Goal: Book appointment/travel/reservation

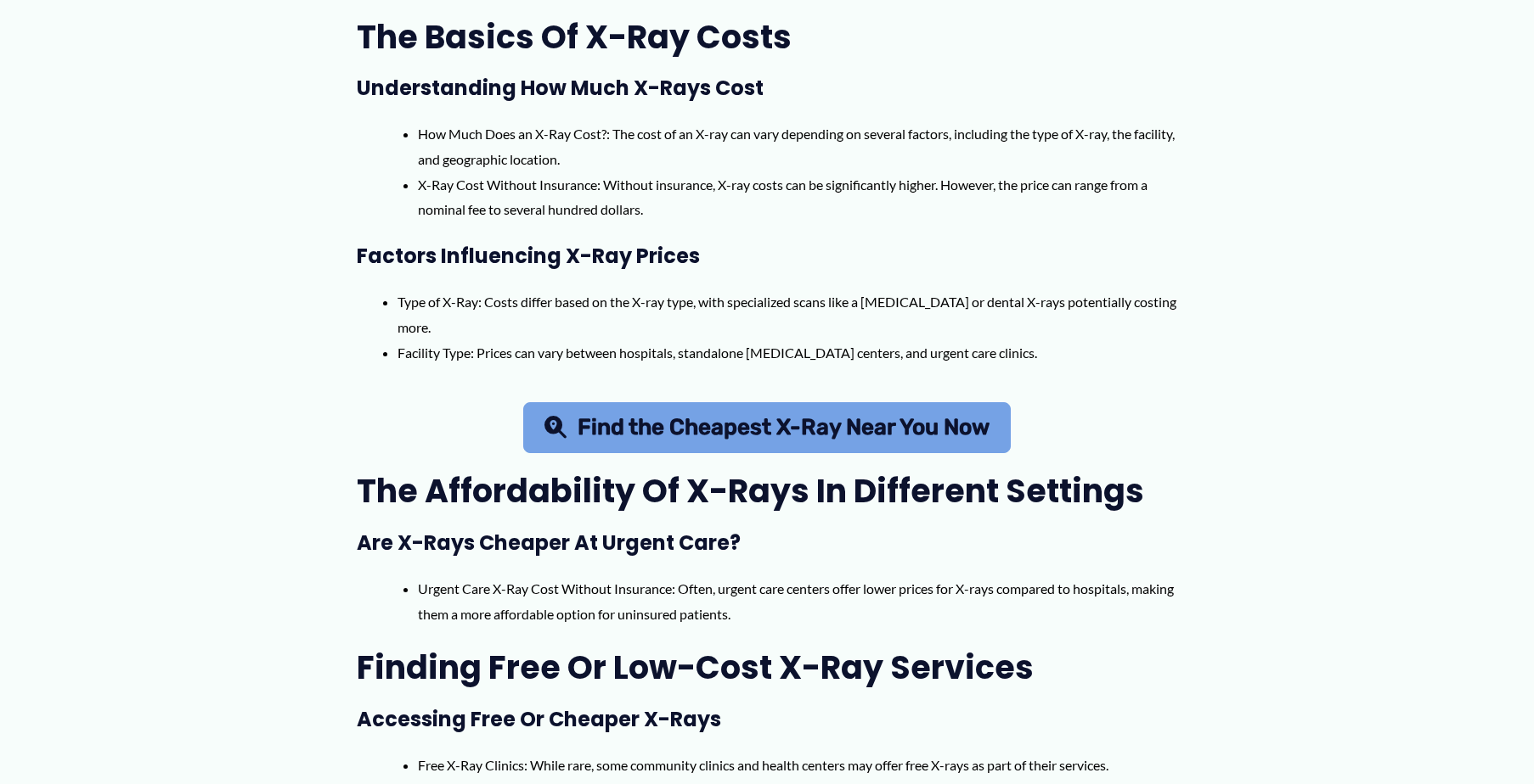
click at [866, 430] on span "Find the Cheapest X-Ray Near You Now" at bounding box center [783, 428] width 412 height 22
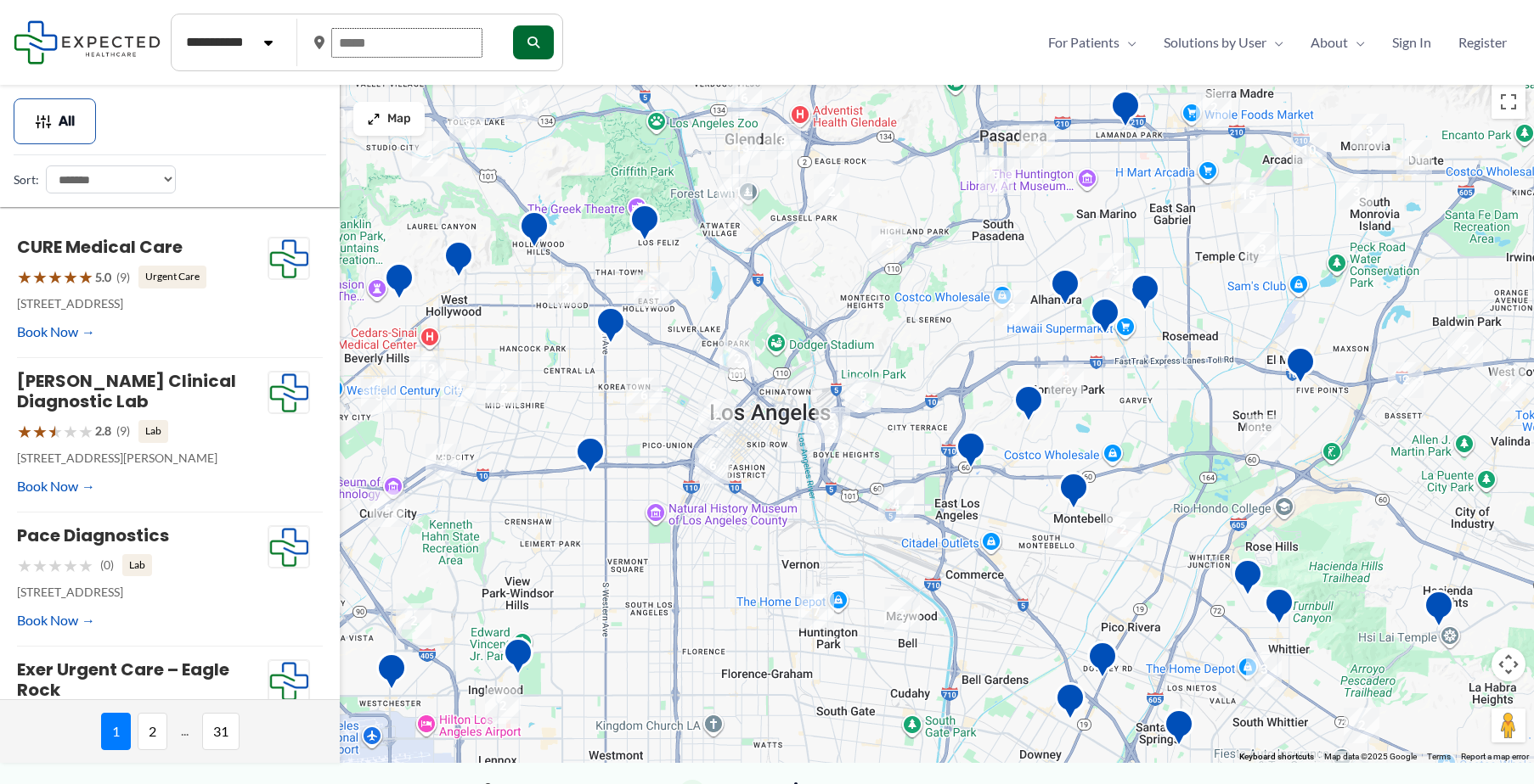
click at [377, 47] on input "text" at bounding box center [407, 42] width 152 height 30
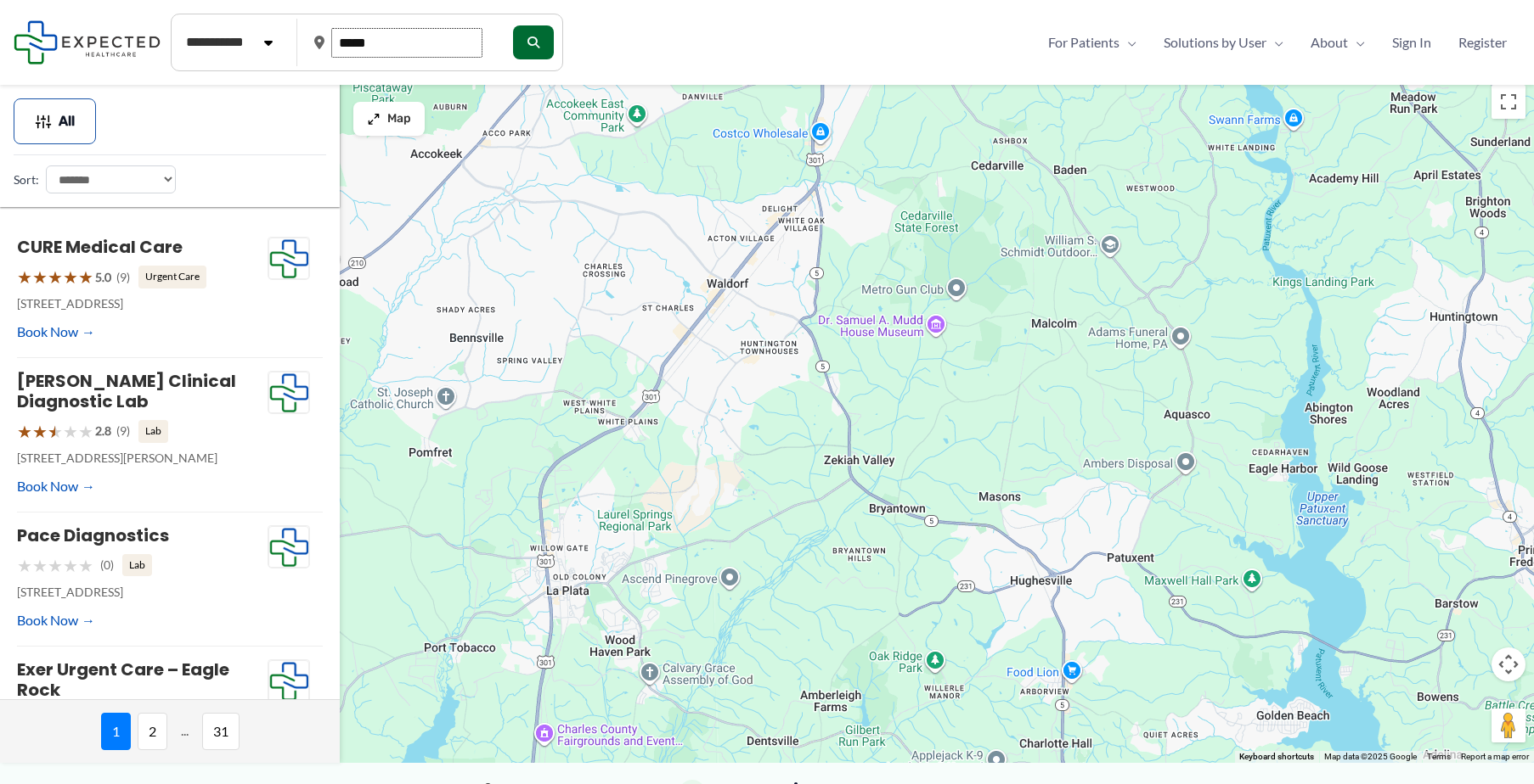
type input "*****"
click at [728, 285] on div at bounding box center [767, 419] width 1534 height 686
click at [728, 289] on div at bounding box center [767, 419] width 1534 height 686
click at [688, 467] on div at bounding box center [767, 419] width 1534 height 686
click at [535, 47] on button "submit" at bounding box center [531, 42] width 41 height 34
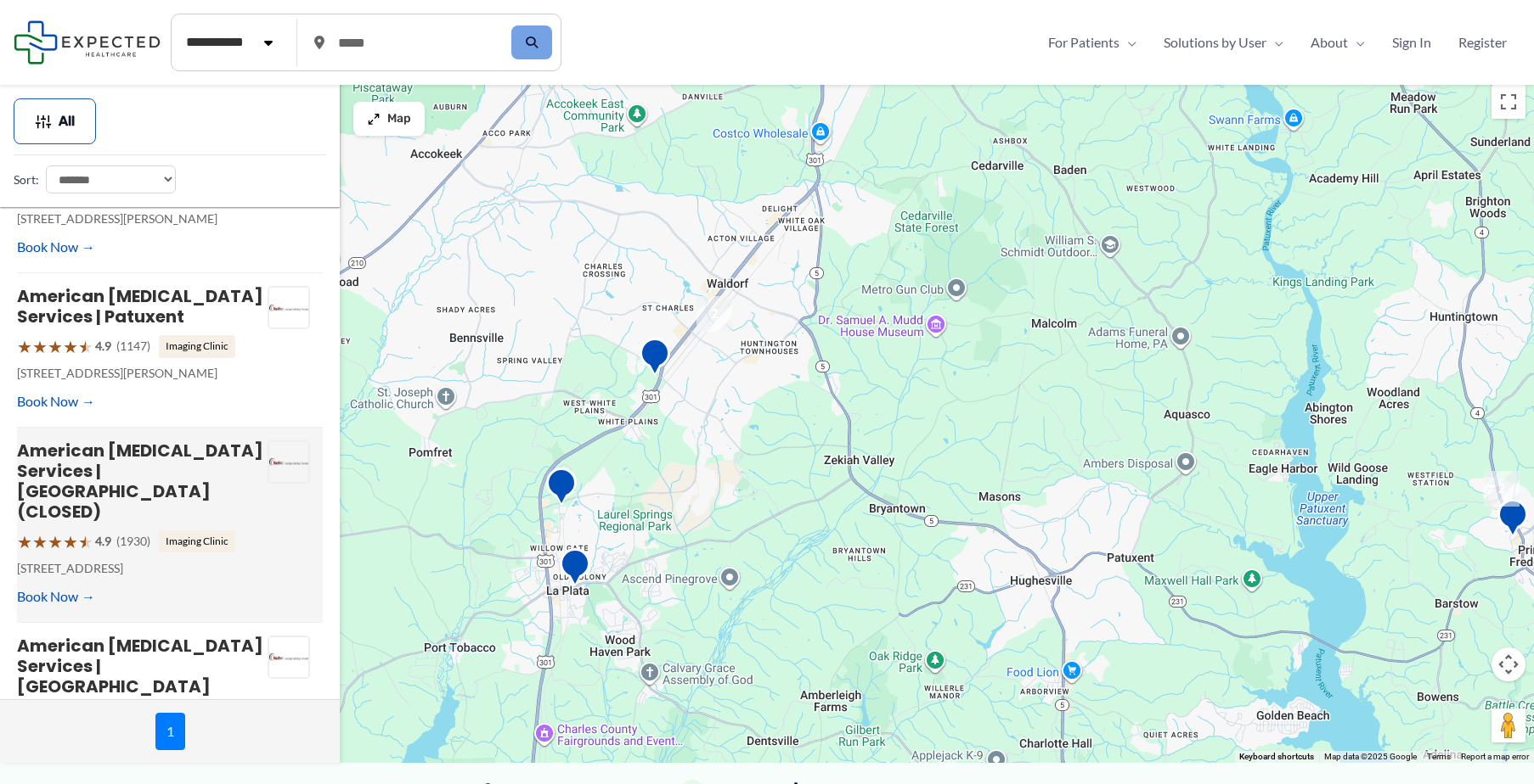
scroll to position [170, 0]
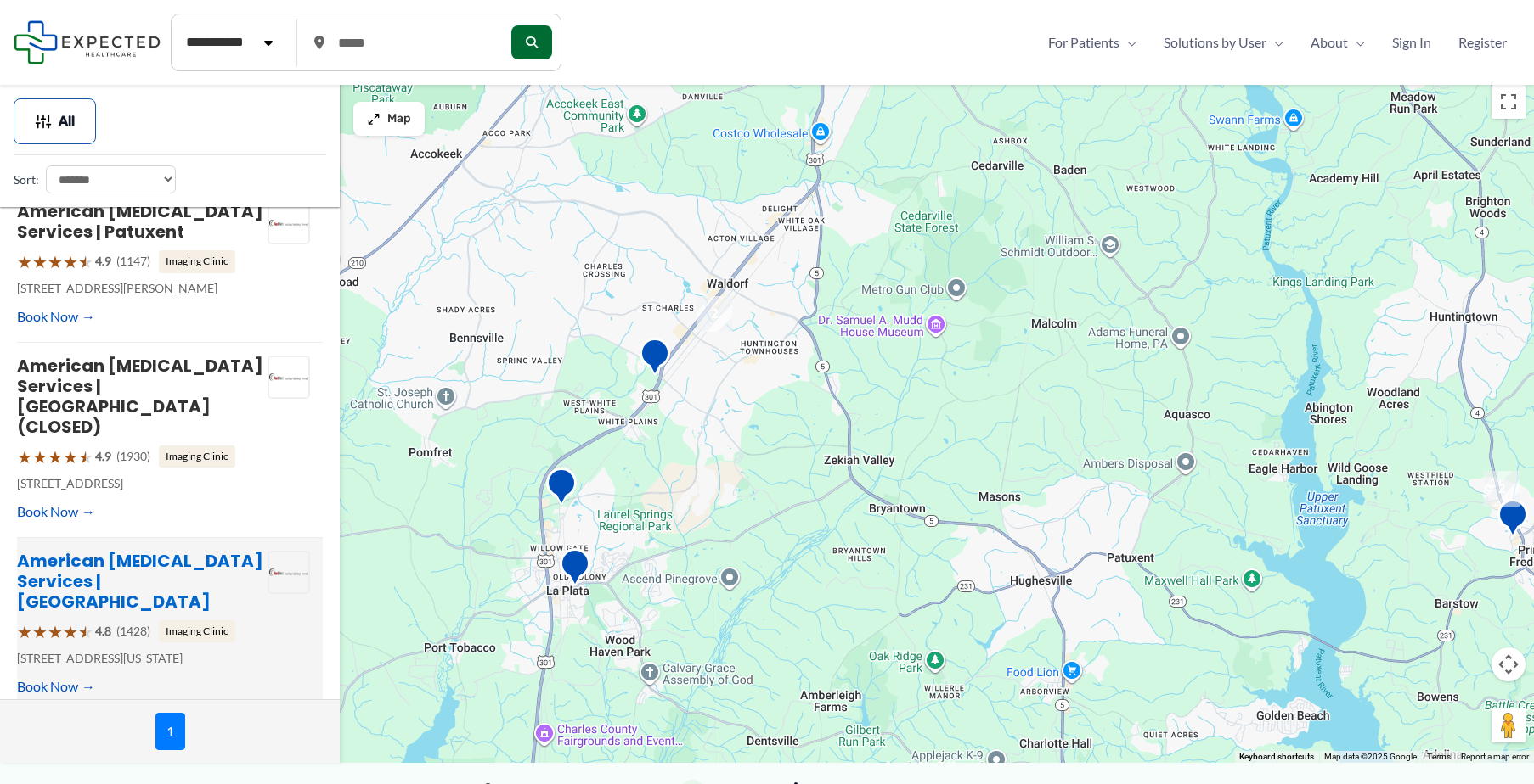
click at [117, 552] on link "American Radiology Services | Waldorf" at bounding box center [140, 581] width 246 height 65
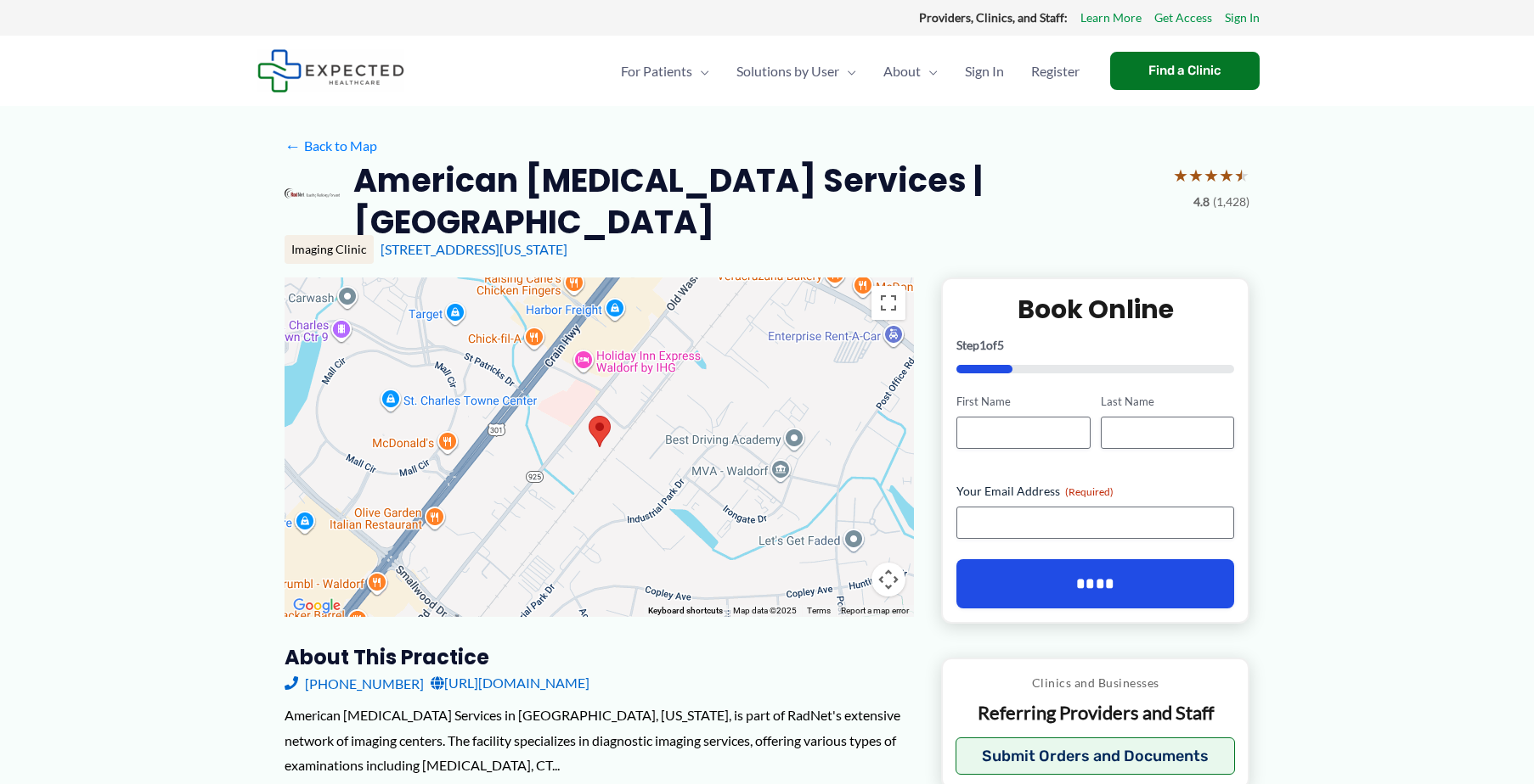
scroll to position [169, 0]
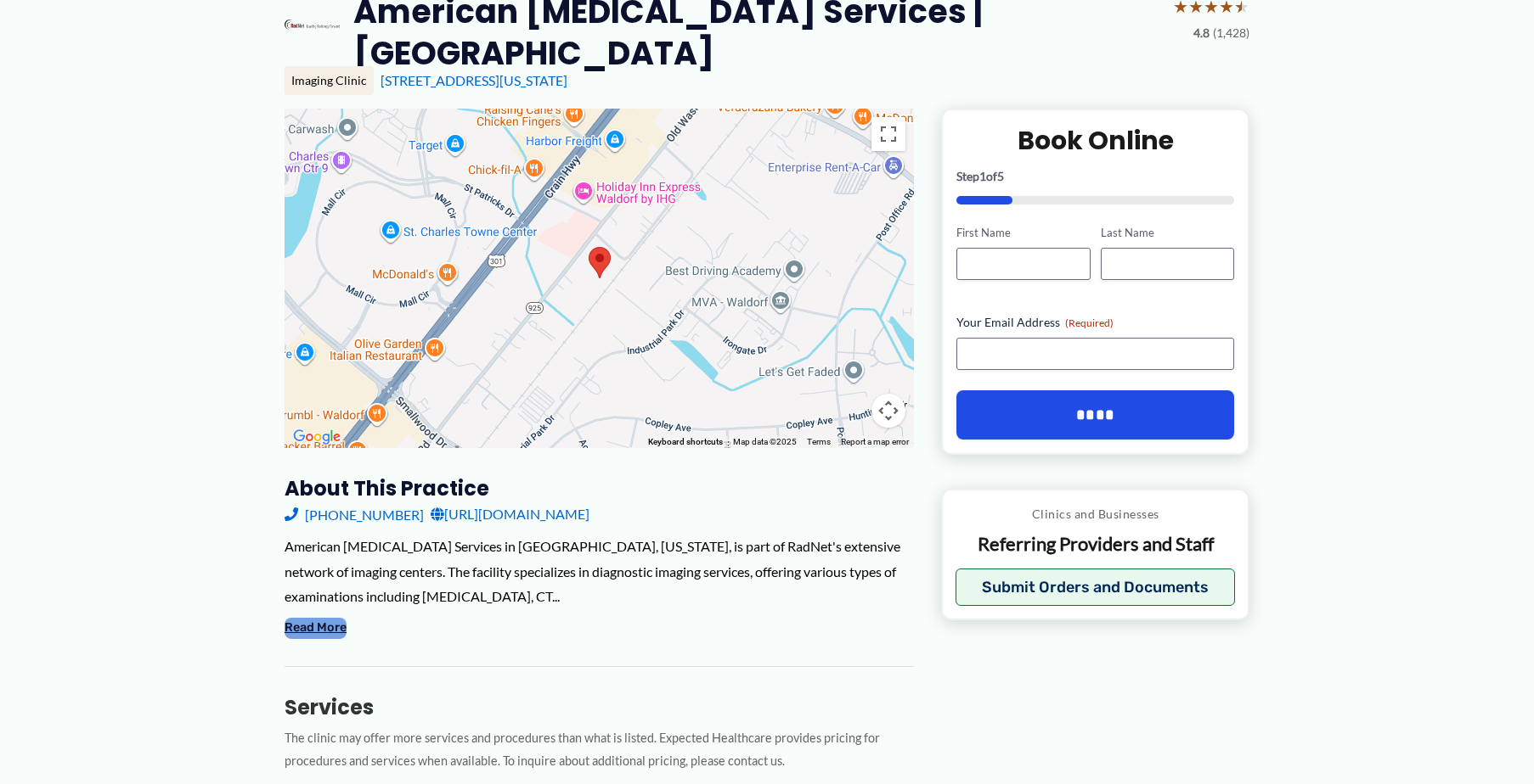
click at [315, 618] on button "Read More" at bounding box center [316, 628] width 62 height 20
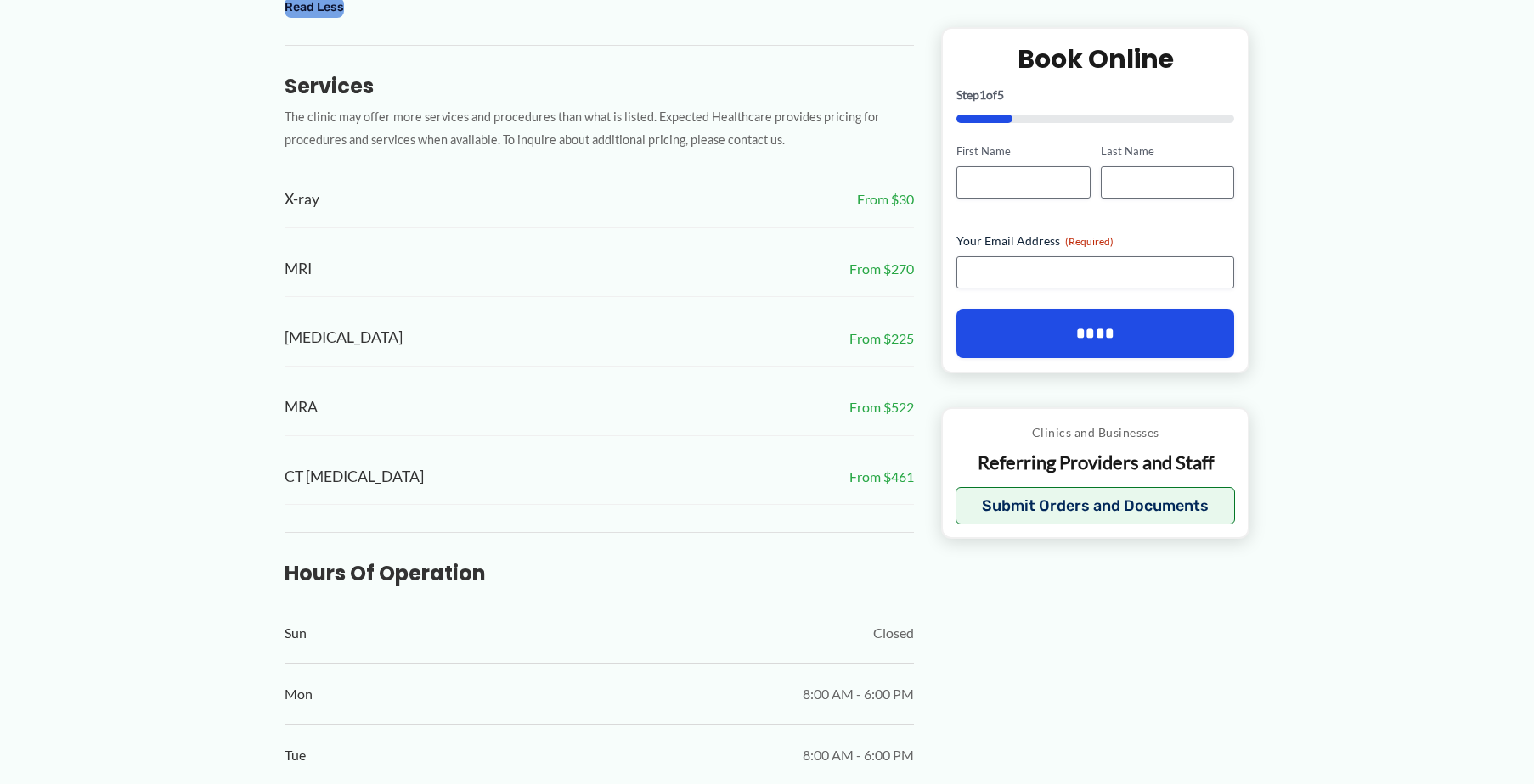
scroll to position [1189, 0]
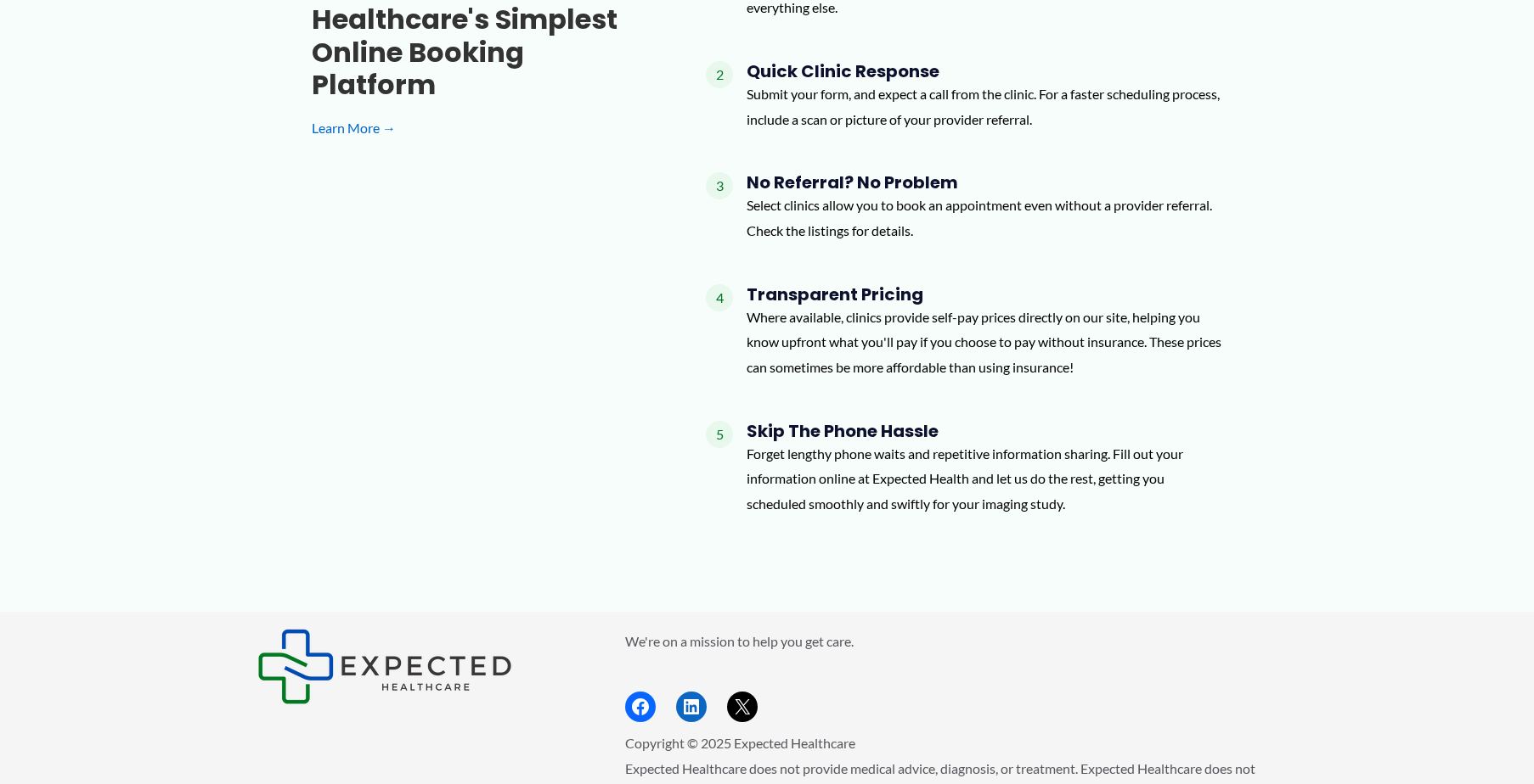
scroll to position [2190, 0]
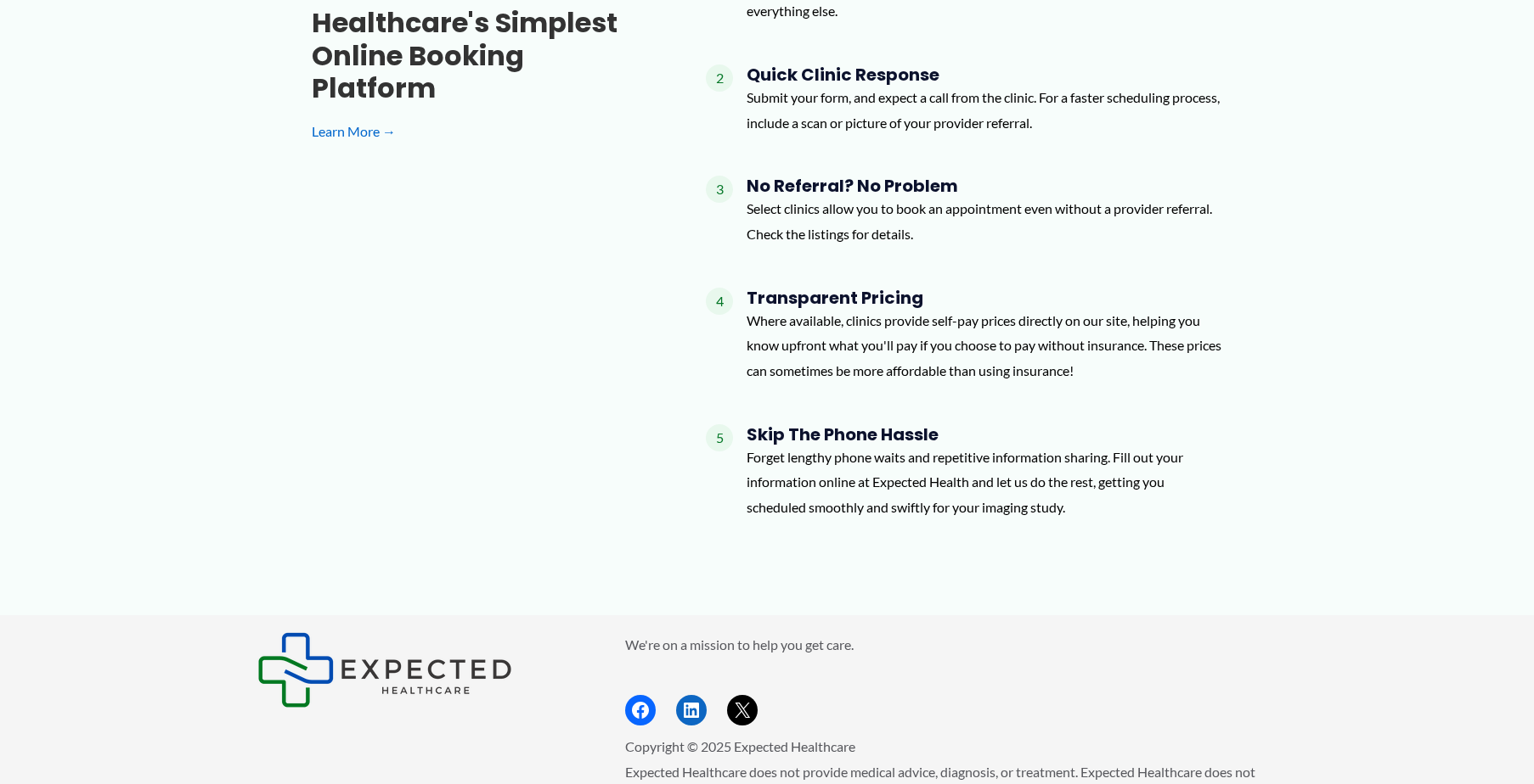
drag, startPoint x: 504, startPoint y: 663, endPoint x: 564, endPoint y: 439, distance: 231.9
click at [564, 439] on div "Healthcare's simplest online booking platform Learn More → 1 Easy Online Form C…" at bounding box center [767, 242] width 911 height 580
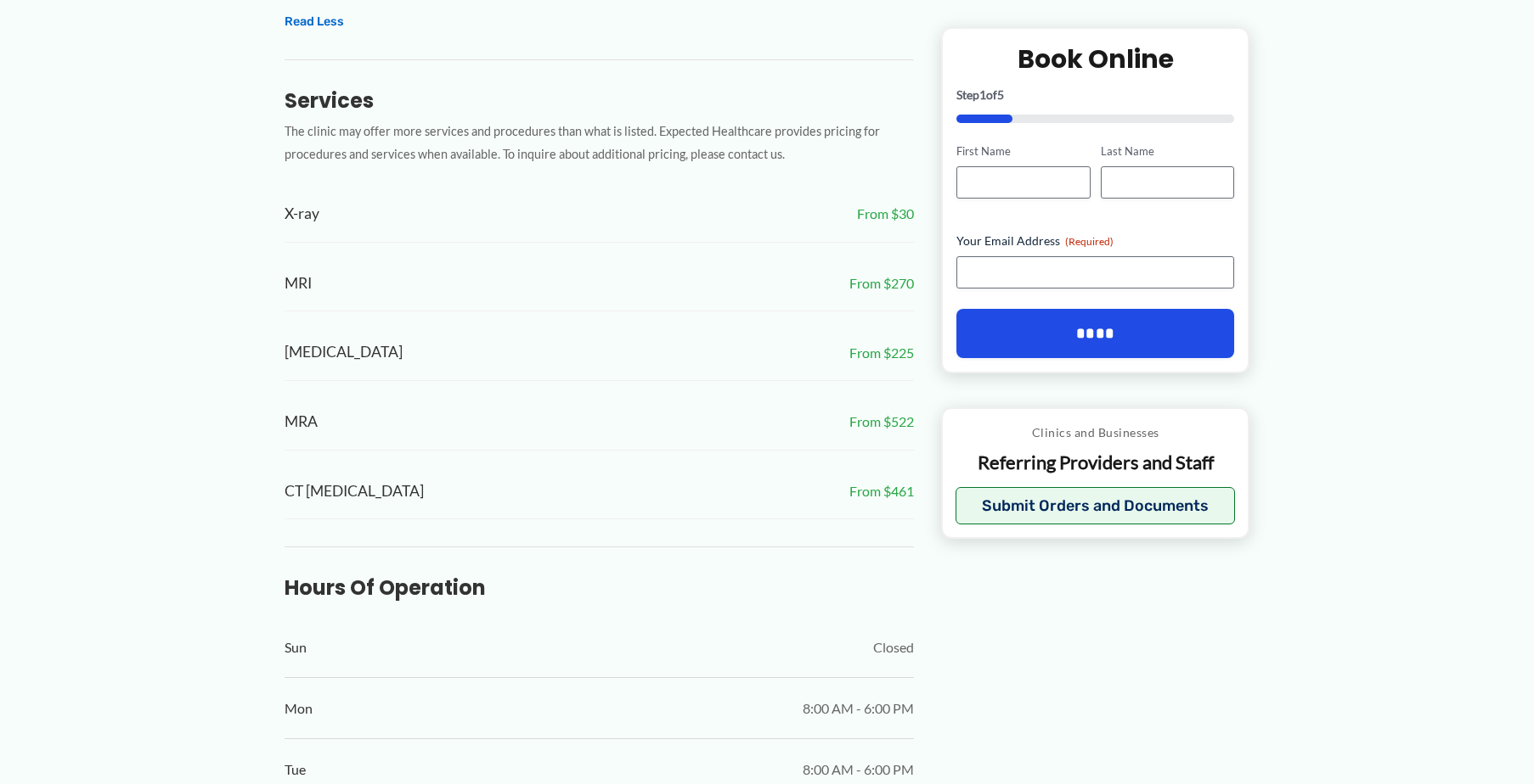
scroll to position [920, 0]
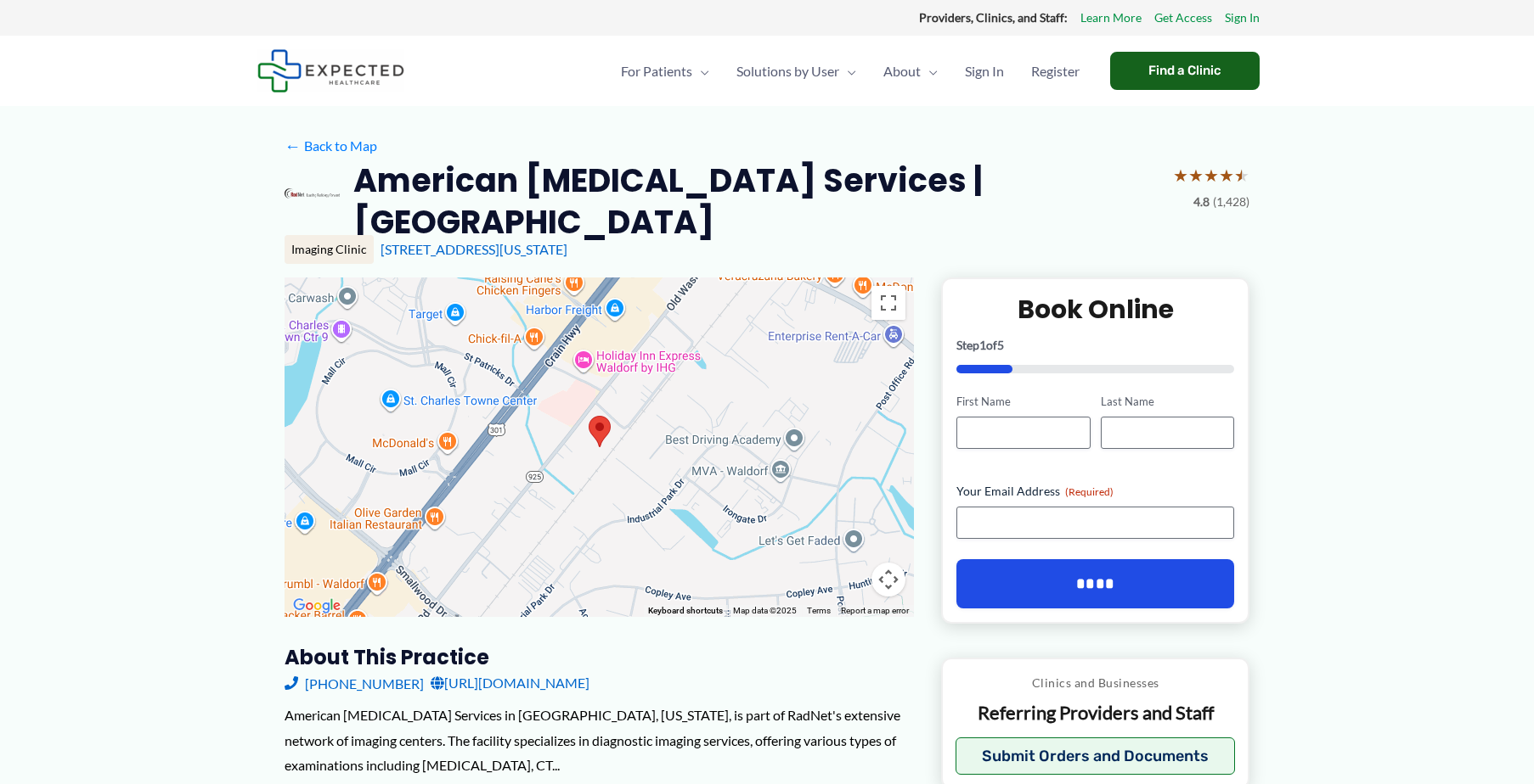
click at [1163, 69] on div "Find a Clinic" at bounding box center [1184, 71] width 150 height 39
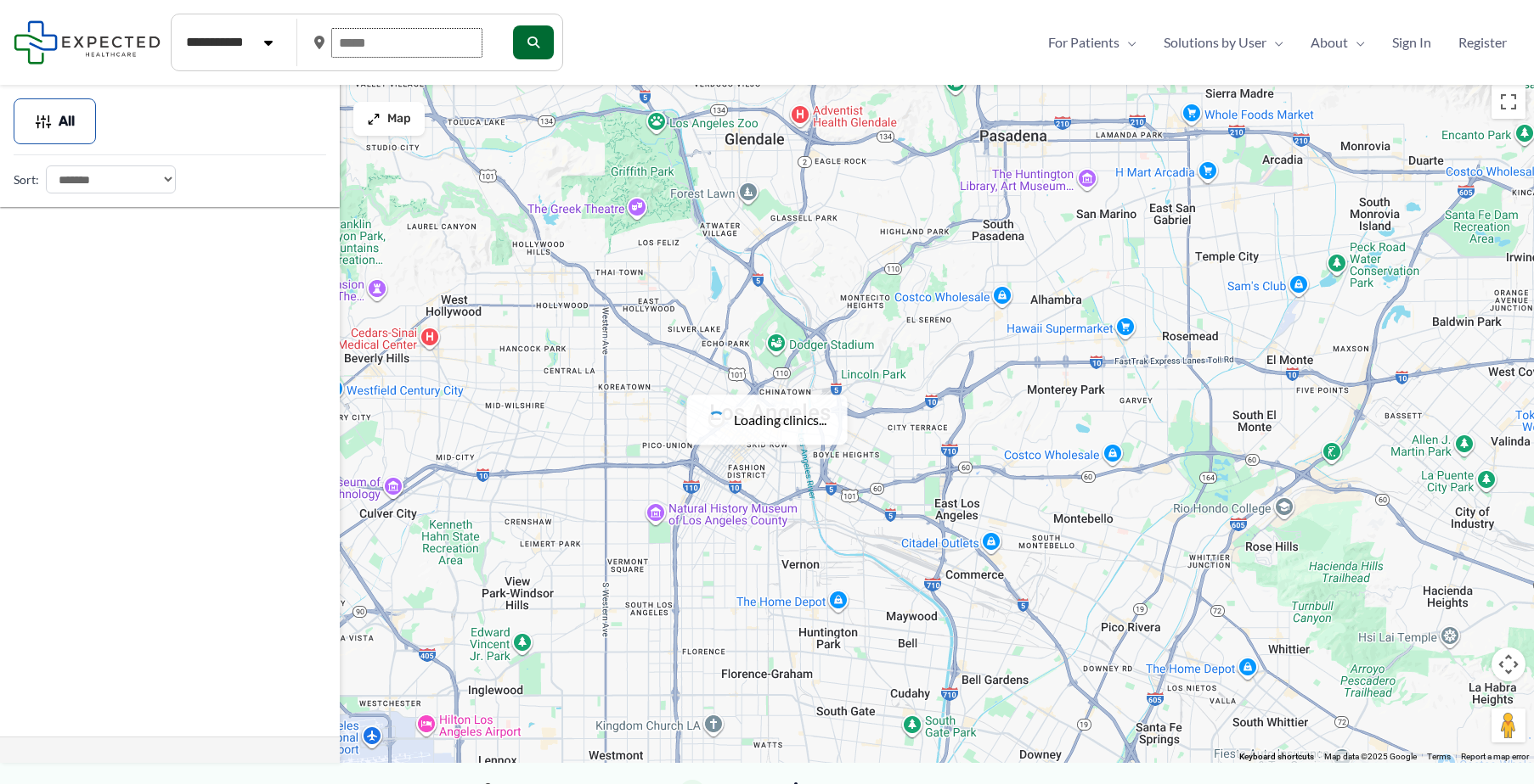
click at [405, 48] on input "text" at bounding box center [407, 42] width 152 height 30
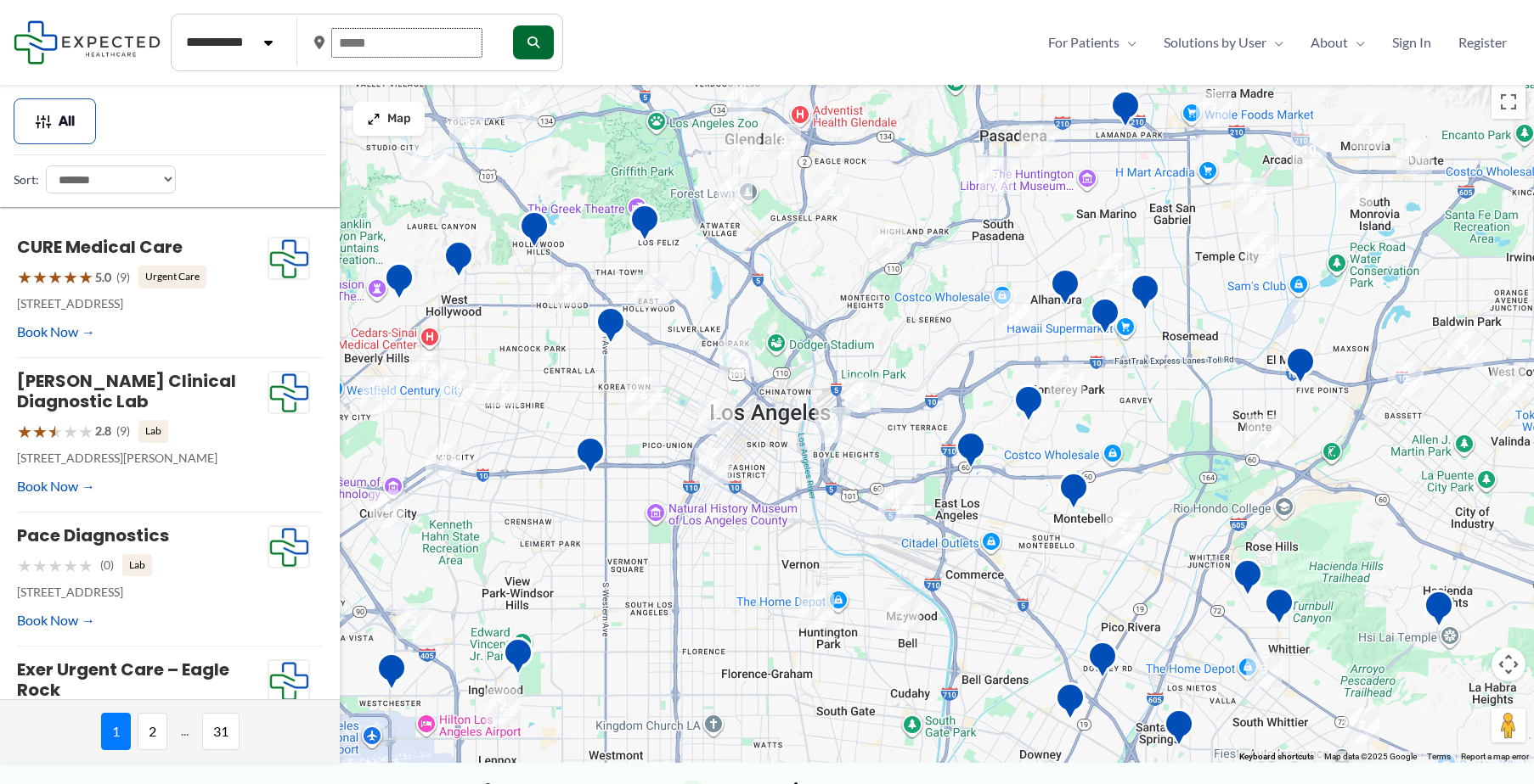
click at [406, 45] on input "text" at bounding box center [407, 42] width 152 height 30
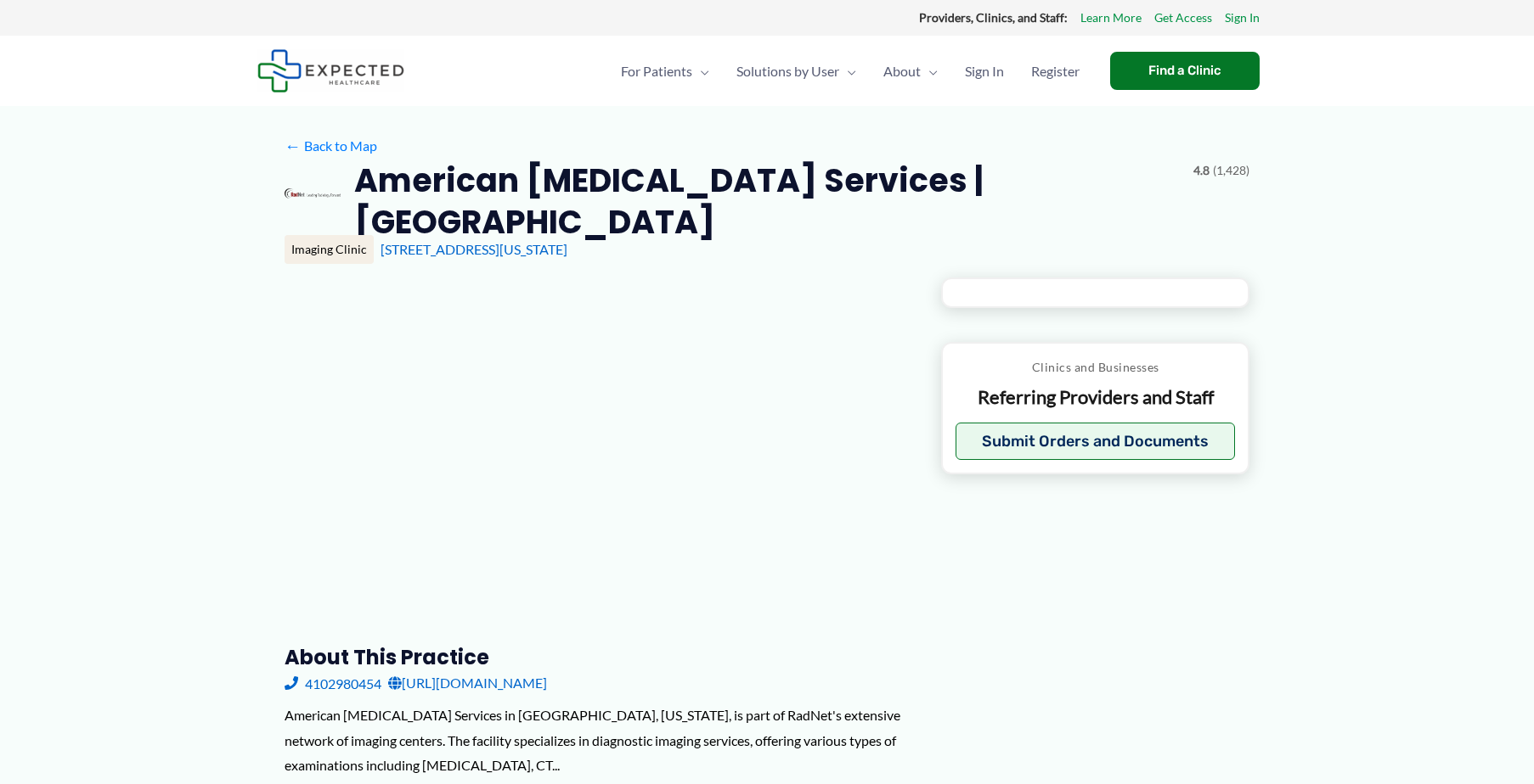
type input "**********"
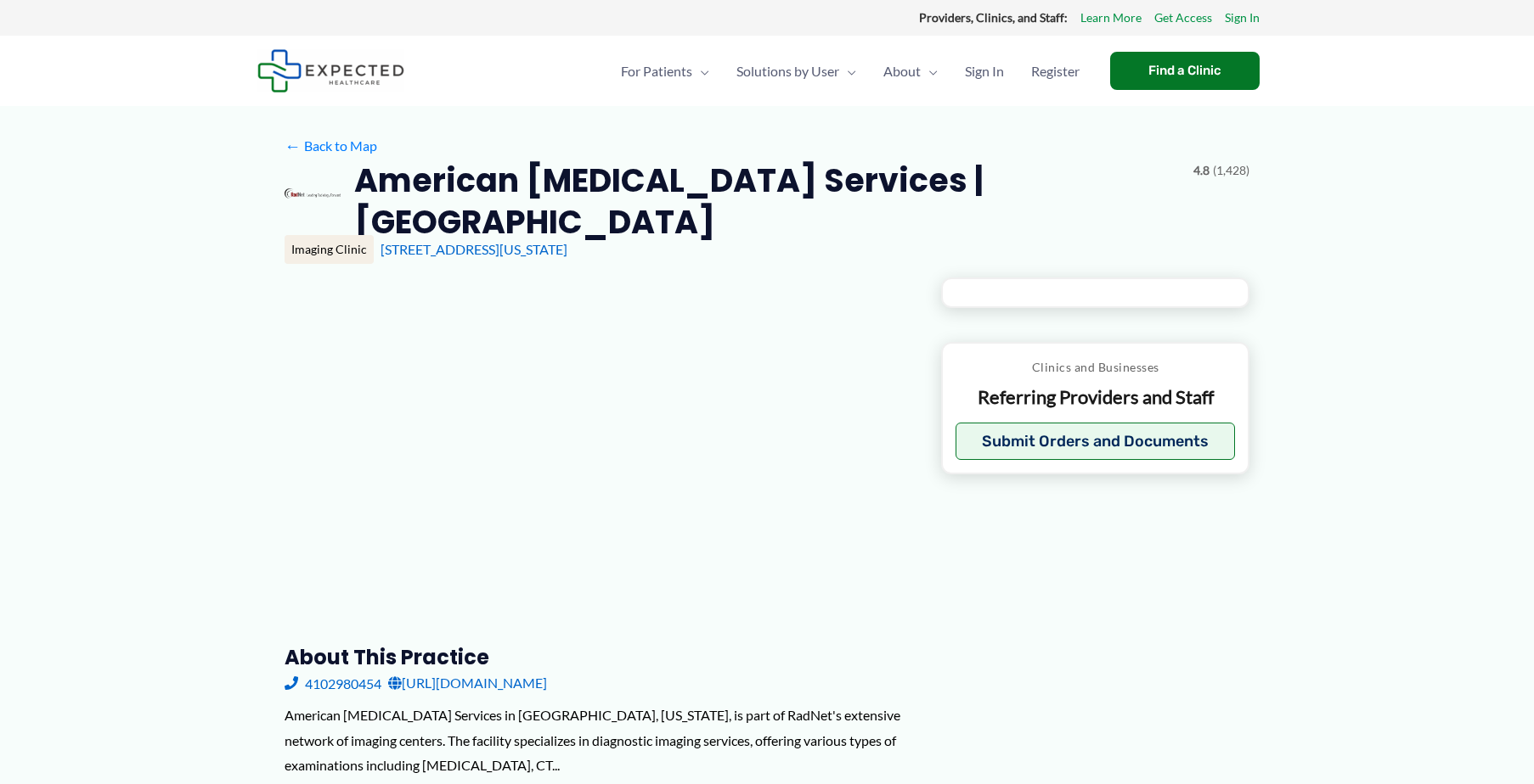
type input "**********"
